Goal: Navigation & Orientation: Understand site structure

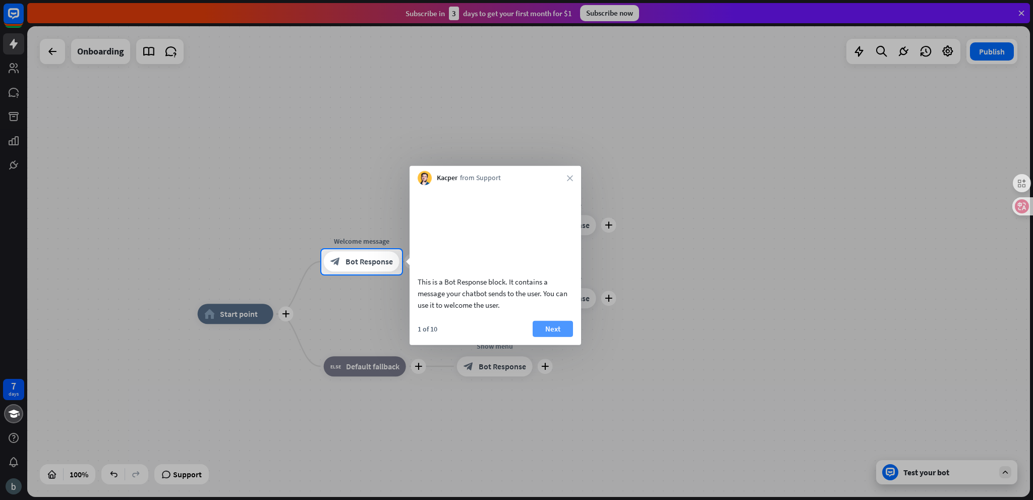
click at [549, 337] on button "Next" at bounding box center [553, 328] width 40 height 16
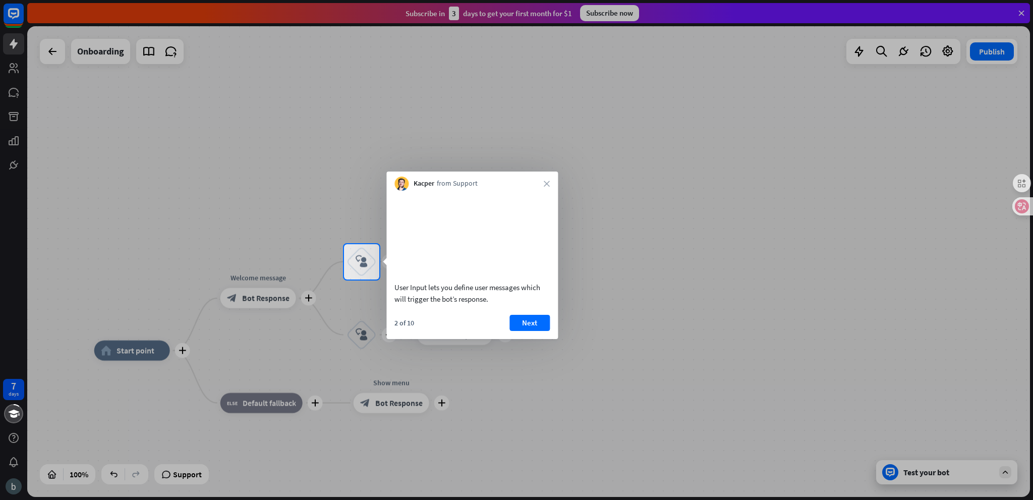
click at [542, 182] on div "Kacper from Support close" at bounding box center [473, 181] width 172 height 19
click at [548, 184] on icon "close" at bounding box center [547, 184] width 6 height 6
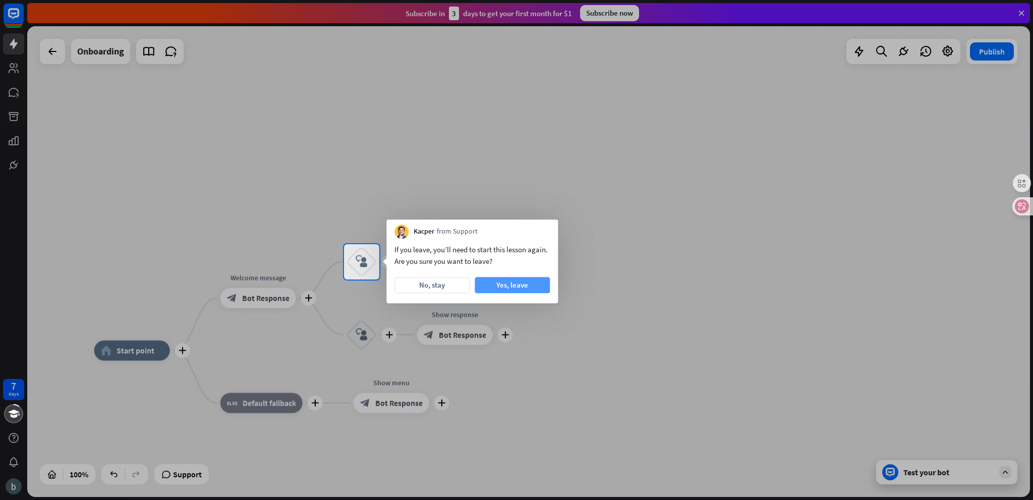
click at [488, 282] on button "Yes, leave" at bounding box center [512, 285] width 75 height 16
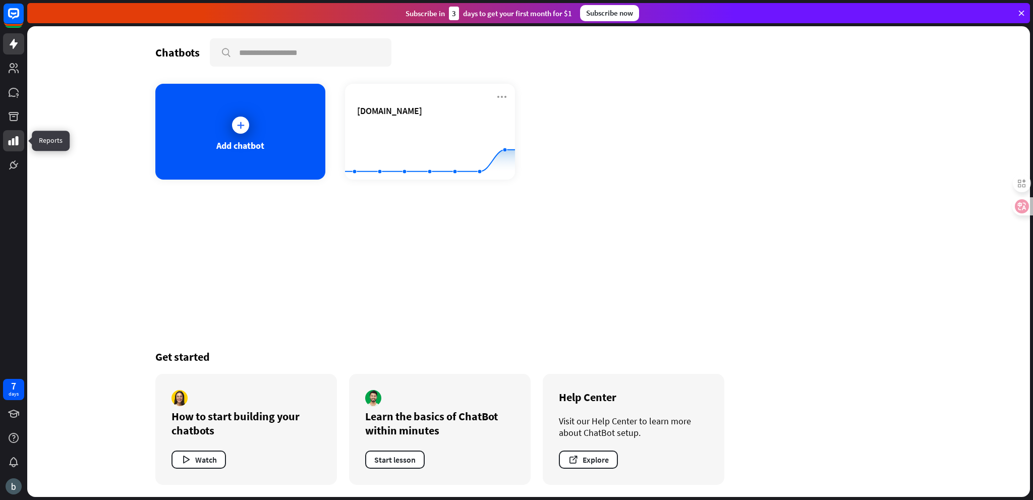
click at [15, 150] on link at bounding box center [13, 140] width 21 height 21
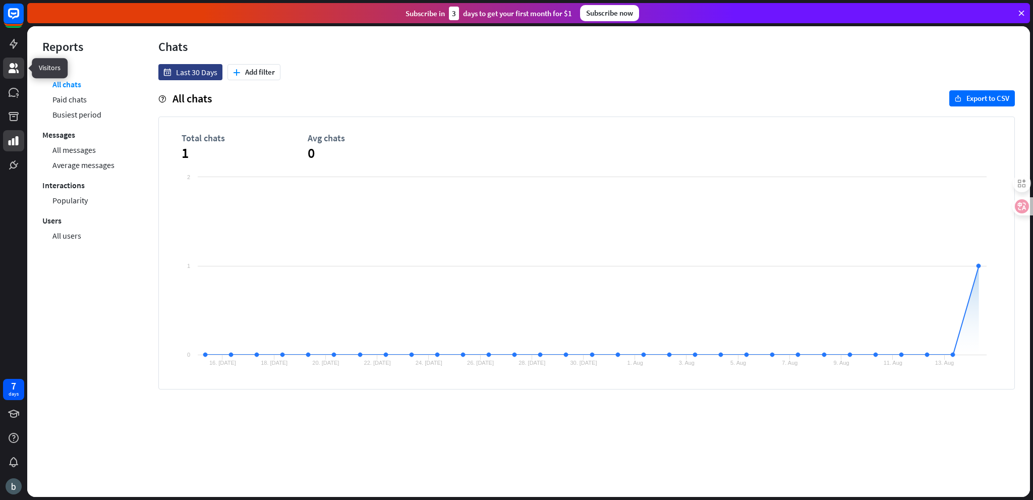
click at [14, 68] on icon at bounding box center [14, 68] width 12 height 12
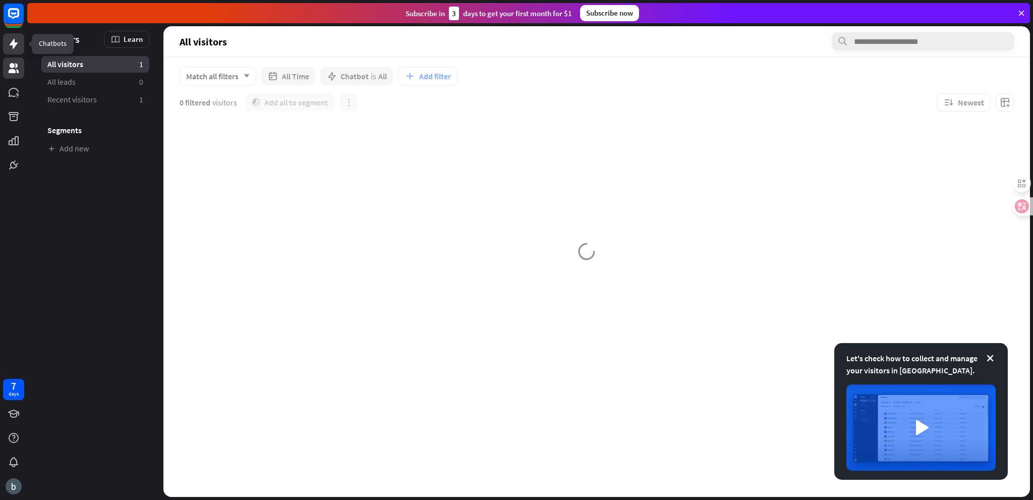
click at [14, 46] on icon at bounding box center [14, 44] width 8 height 10
